Goal: Register for event/course

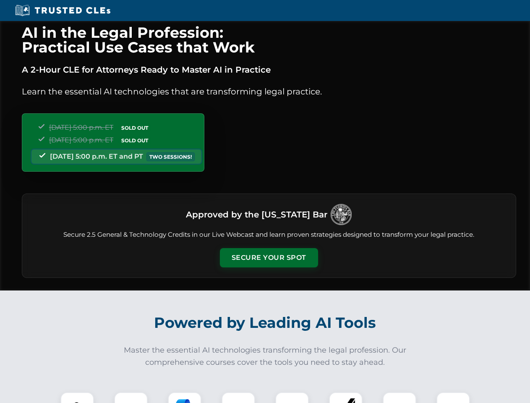
click at [268, 258] on button "Secure Your Spot" at bounding box center [269, 257] width 98 height 19
click at [77, 397] on img at bounding box center [77, 408] width 24 height 24
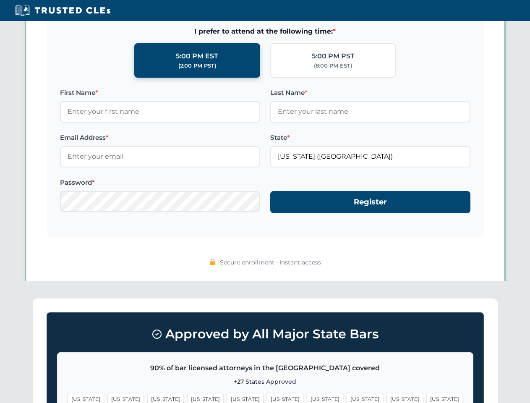
click at [307, 397] on span "[US_STATE]" at bounding box center [325, 399] width 36 height 12
click at [386, 397] on span "[US_STATE]" at bounding box center [404, 399] width 36 height 12
